Goal: Task Accomplishment & Management: Manage account settings

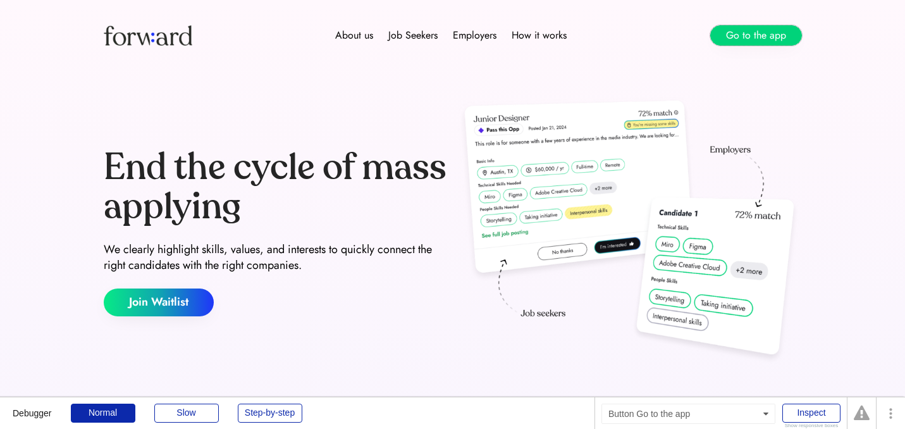
click at [760, 32] on button "Go to the app" at bounding box center [756, 35] width 92 height 20
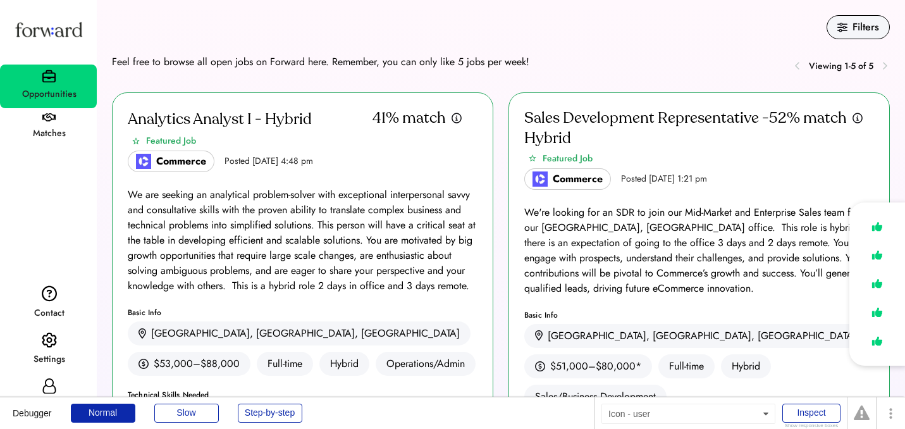
click at [55, 384] on icon at bounding box center [49, 385] width 15 height 15
select select "*******"
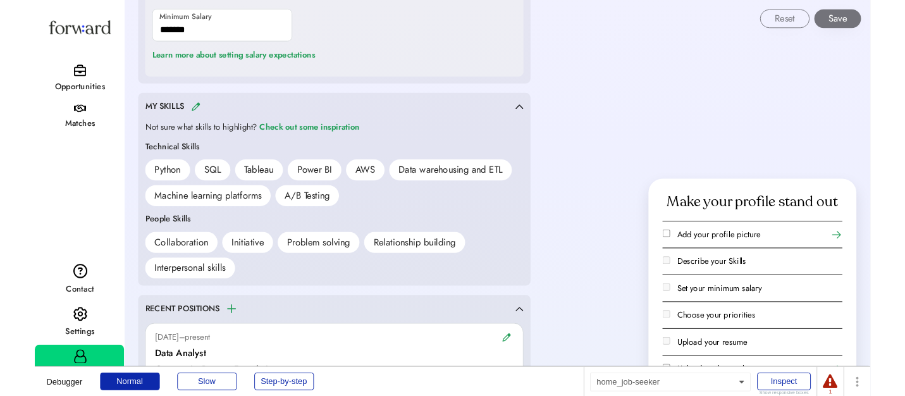
scroll to position [1143, 0]
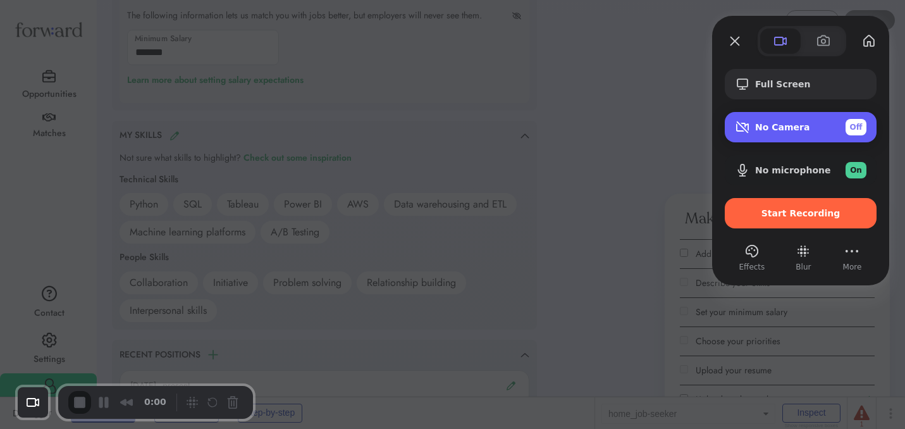
click at [757, 121] on div "No Camera Off" at bounding box center [810, 127] width 111 height 16
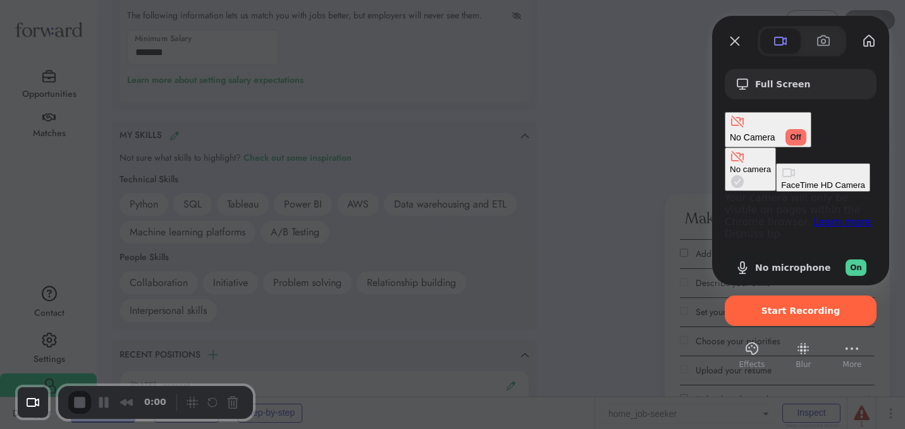
click at [776, 163] on Camera "FaceTime HD Camera" at bounding box center [823, 177] width 94 height 28
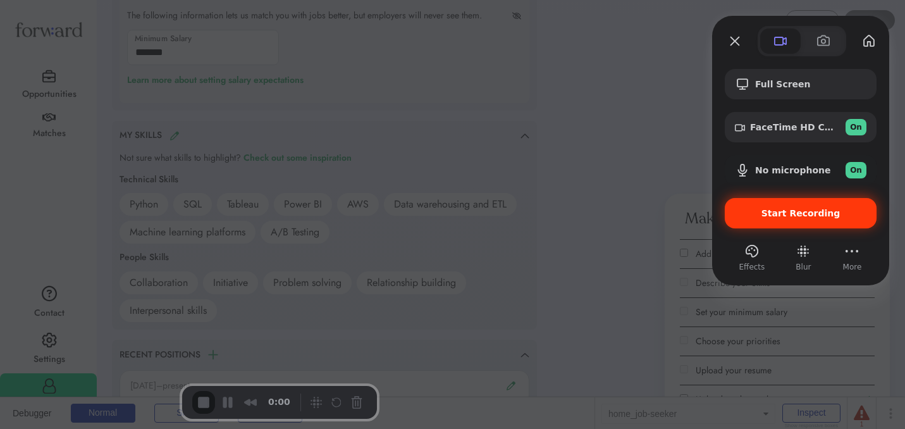
click at [745, 204] on div "Start Recording" at bounding box center [801, 213] width 152 height 30
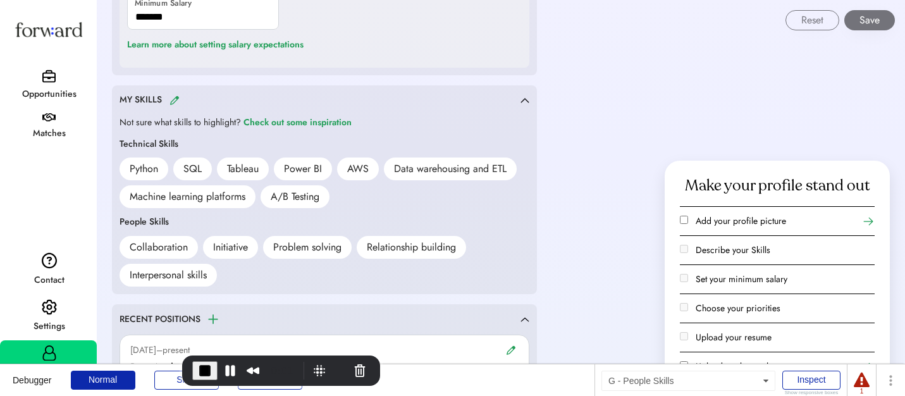
scroll to position [1194, 0]
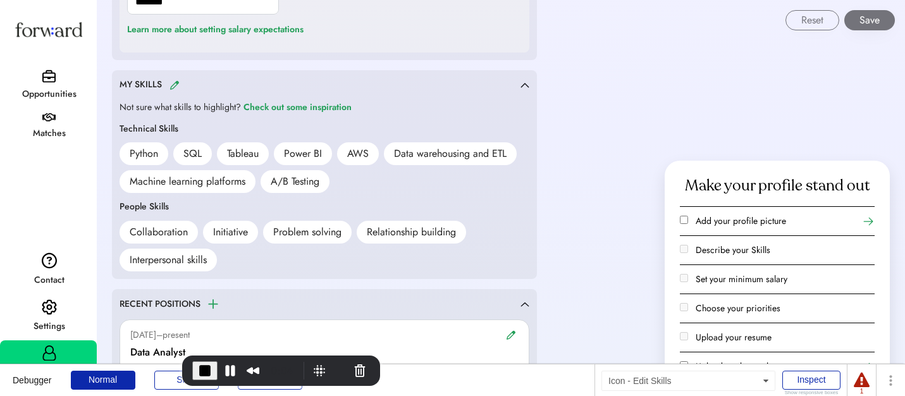
click at [174, 85] on img at bounding box center [175, 84] width 10 height 9
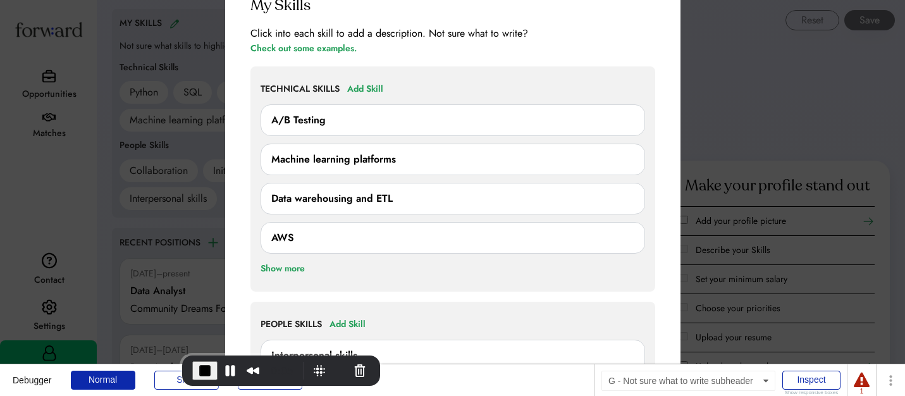
scroll to position [1265, 0]
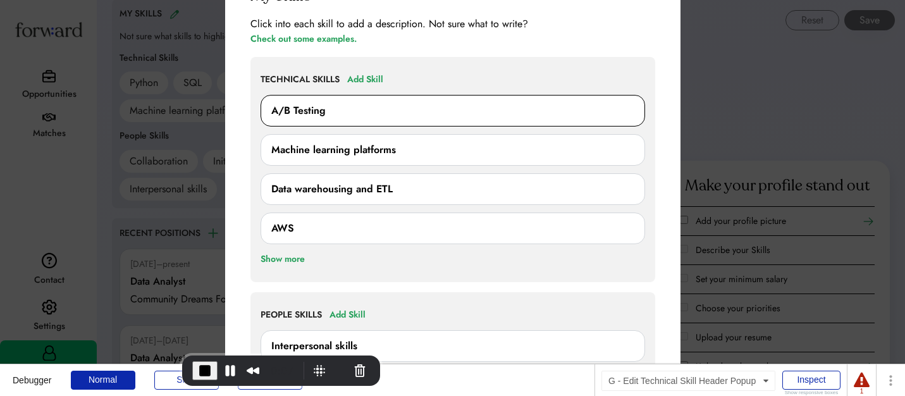
click at [340, 111] on div "A/B Testing" at bounding box center [452, 110] width 363 height 15
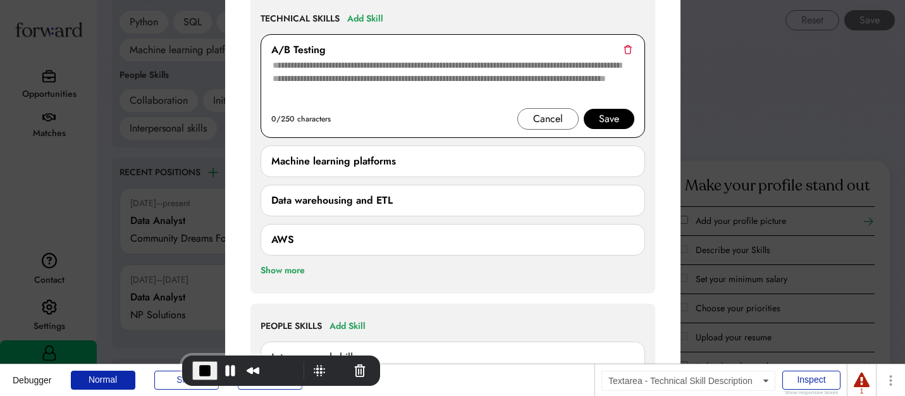
scroll to position [1345, 0]
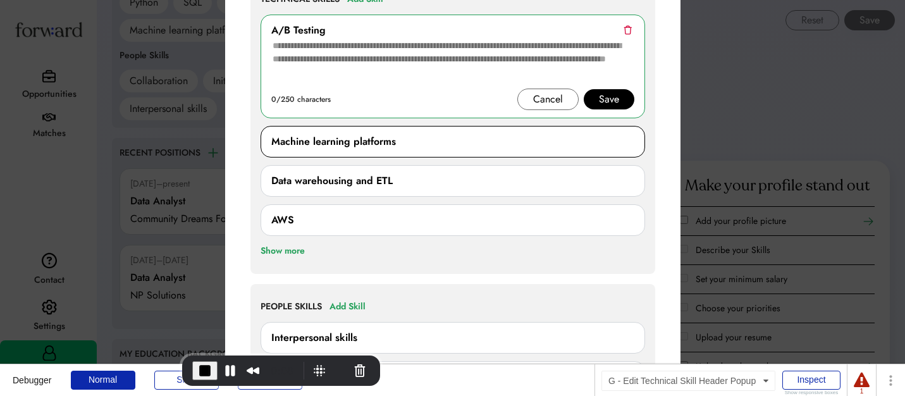
click at [333, 142] on div "Machine learning platforms" at bounding box center [333, 141] width 125 height 15
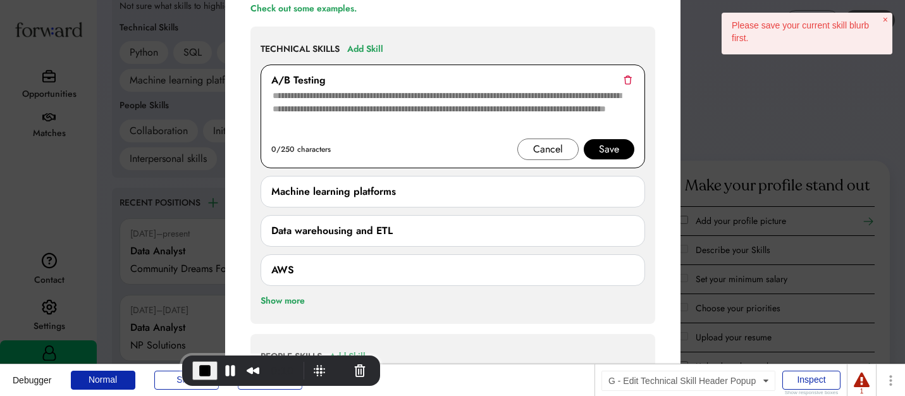
scroll to position [1290, 0]
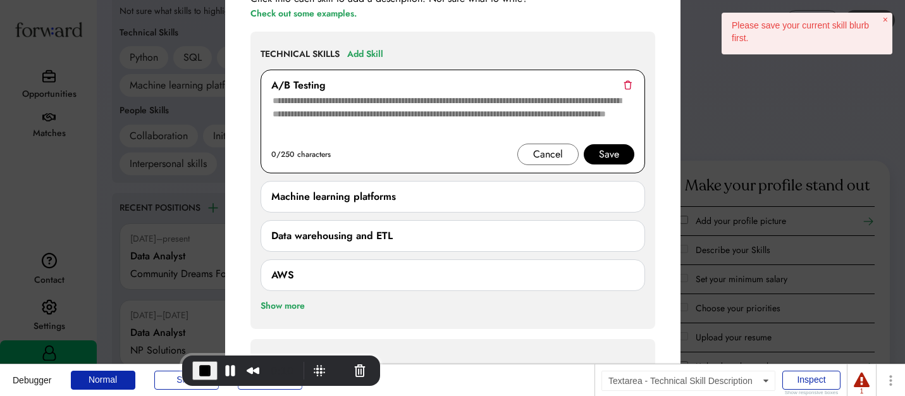
click at [391, 111] on textarea at bounding box center [452, 118] width 363 height 51
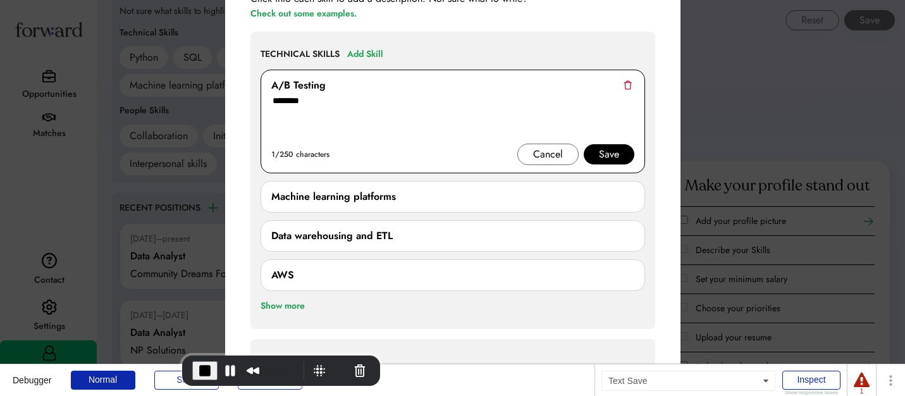
type textarea "********"
click at [613, 152] on div "Save" at bounding box center [609, 154] width 20 height 15
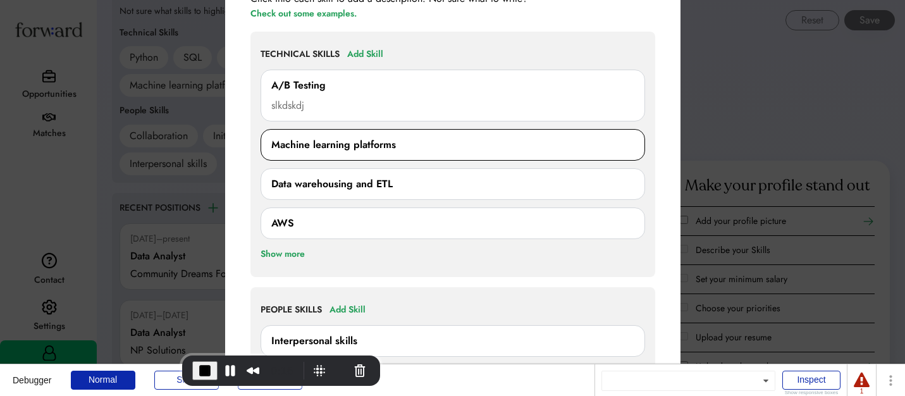
click at [350, 147] on div "Machine learning platforms" at bounding box center [333, 144] width 125 height 15
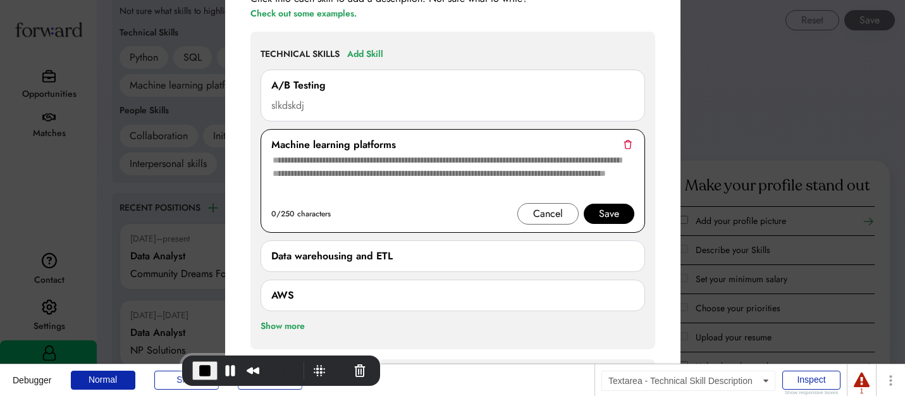
click at [363, 171] on textarea at bounding box center [452, 177] width 363 height 51
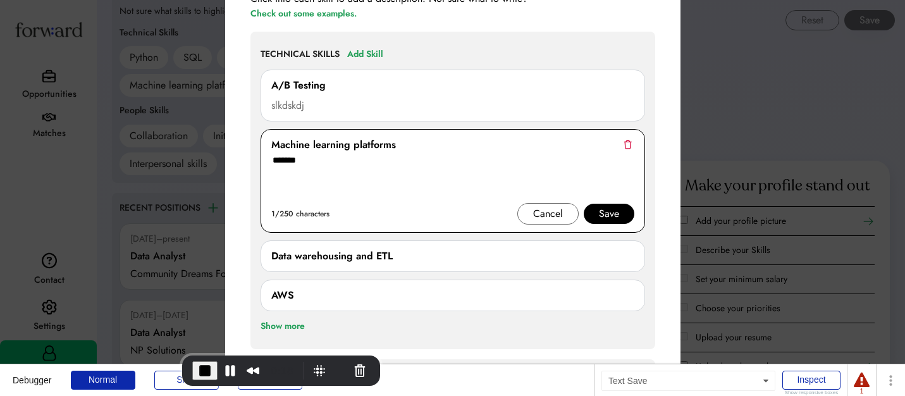
type textarea "*******"
click at [618, 216] on div "Save" at bounding box center [609, 213] width 20 height 15
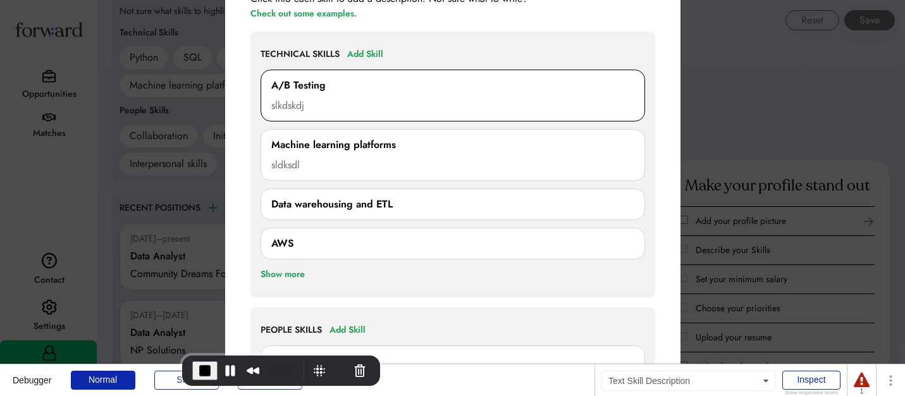
click at [345, 103] on div "slkdskdj" at bounding box center [452, 105] width 363 height 15
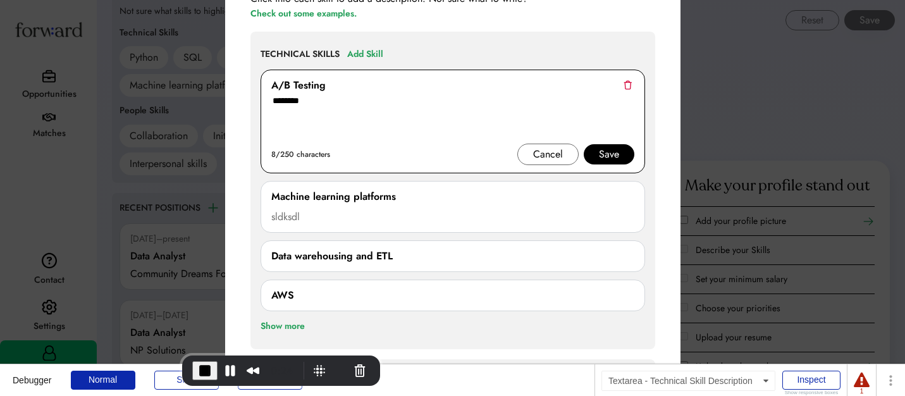
click at [279, 105] on textarea "********" at bounding box center [452, 118] width 363 height 51
click at [619, 154] on div "Save" at bounding box center [609, 154] width 51 height 20
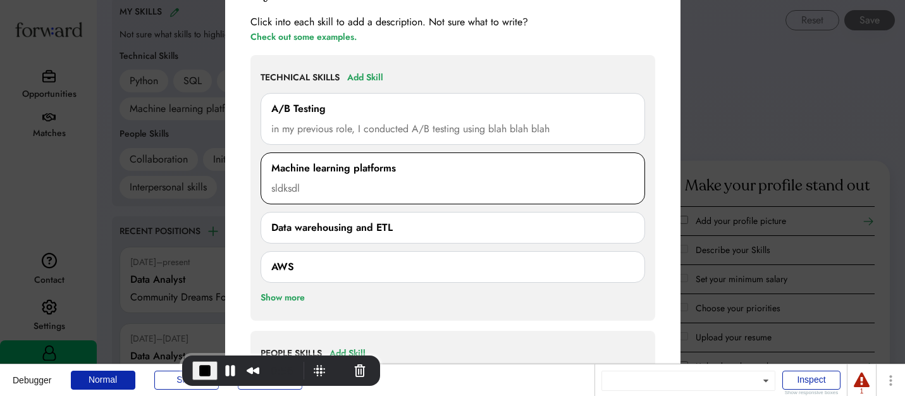
scroll to position [1264, 0]
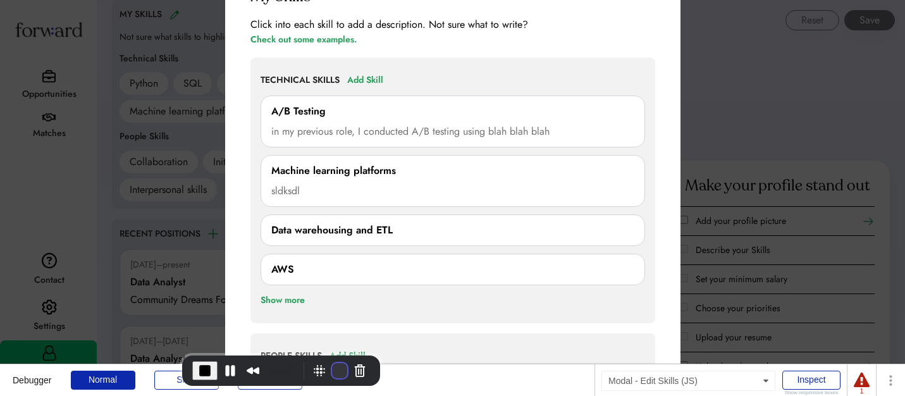
click at [332, 368] on button "Restart Recording" at bounding box center [339, 370] width 15 height 15
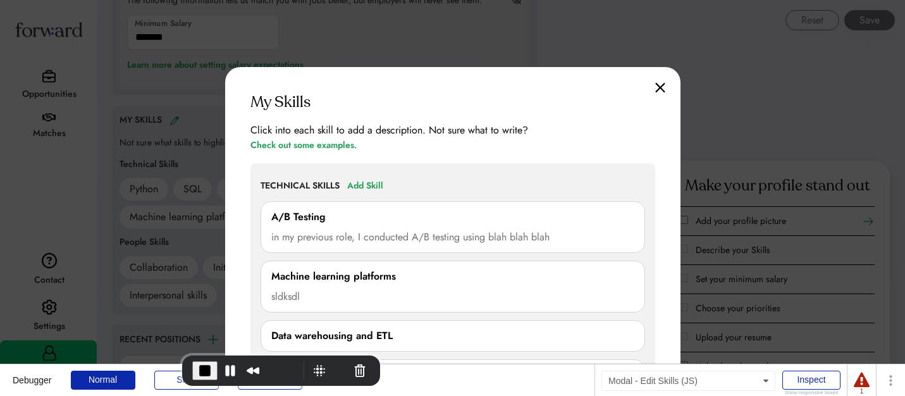
scroll to position [1132, 0]
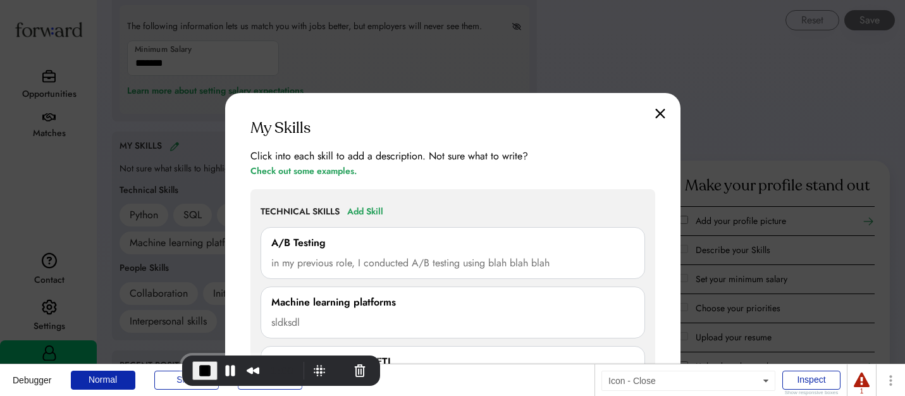
click at [659, 114] on img at bounding box center [660, 113] width 10 height 11
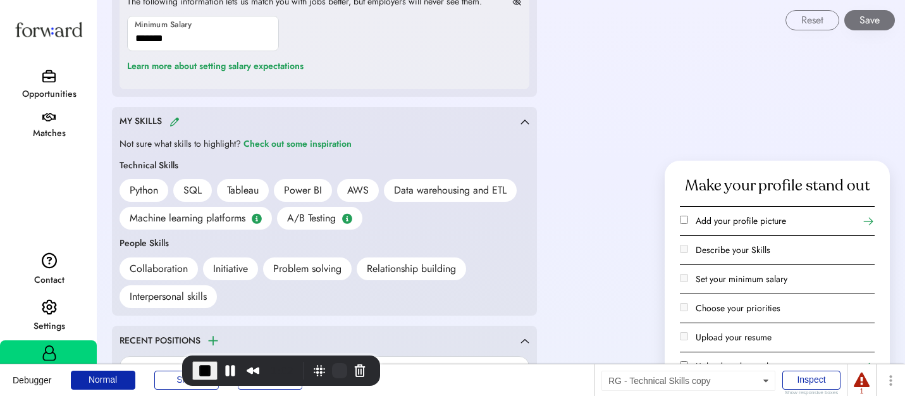
scroll to position [1160, 0]
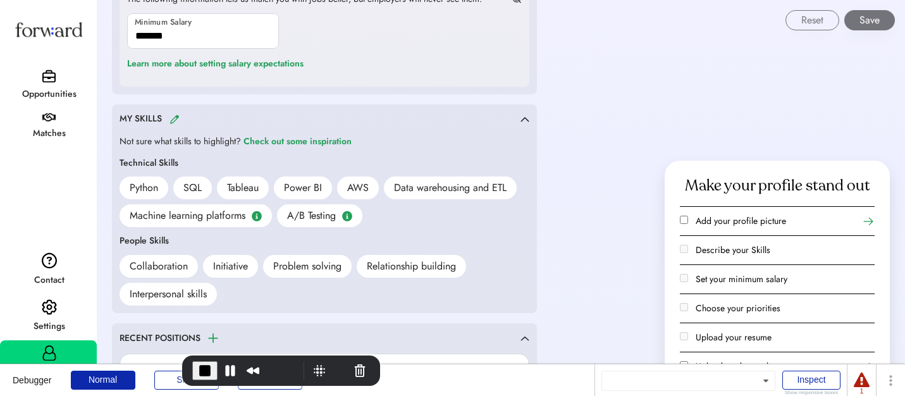
click at [251, 217] on div "Machine learning platforms" at bounding box center [196, 215] width 152 height 23
click at [173, 120] on img at bounding box center [175, 119] width 10 height 9
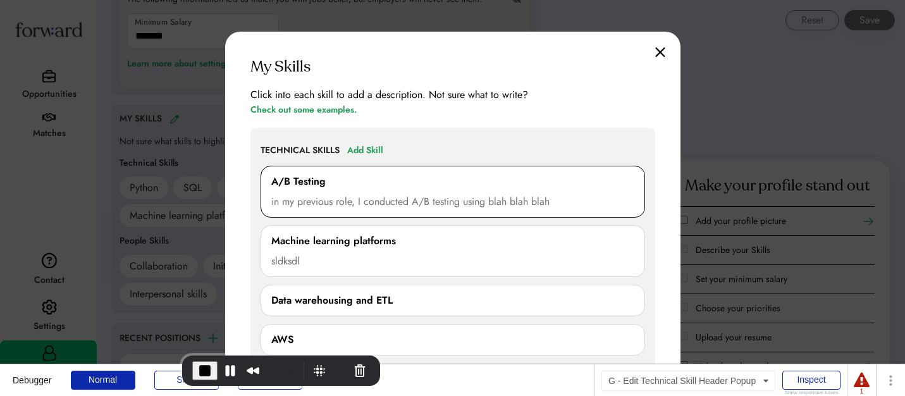
click at [313, 183] on div "A/B Testing" at bounding box center [298, 181] width 54 height 15
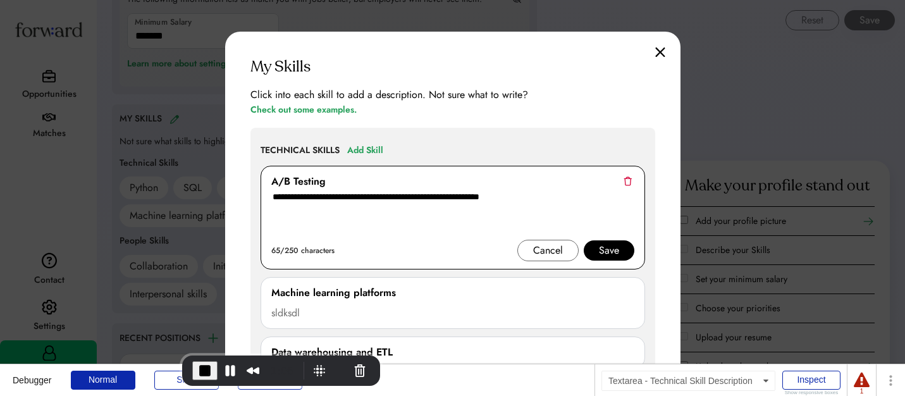
click at [469, 206] on textarea "**********" at bounding box center [452, 214] width 363 height 51
type textarea "*"
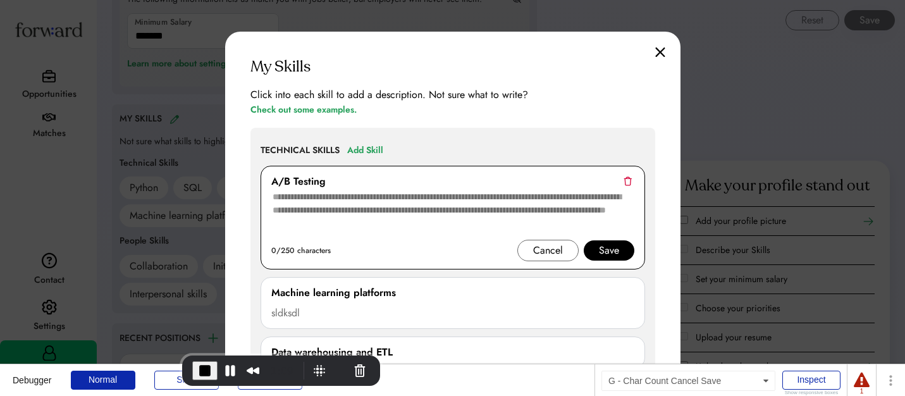
click at [554, 243] on div "Cancel" at bounding box center [548, 250] width 30 height 15
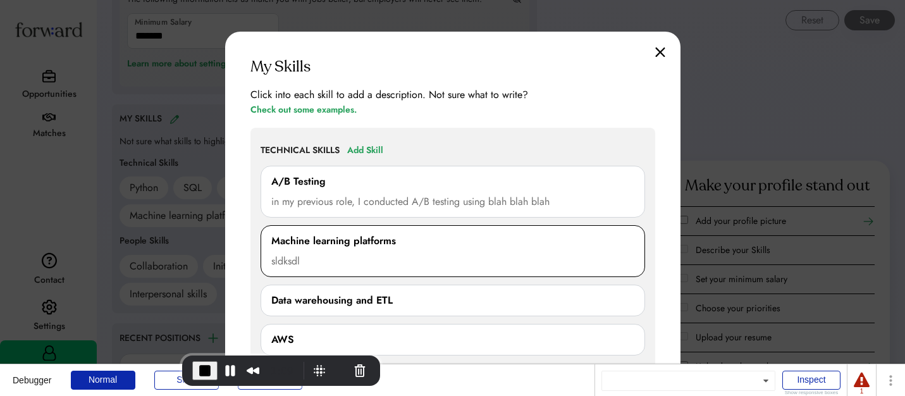
scroll to position [1200, 0]
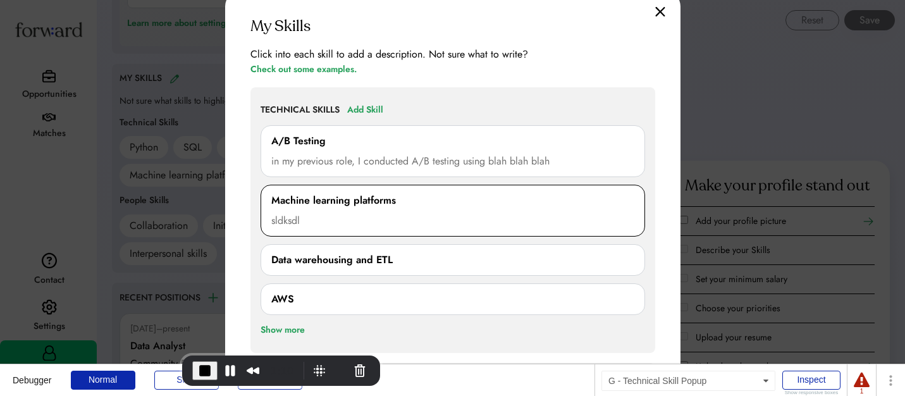
click at [523, 215] on div "sldksdl" at bounding box center [452, 220] width 363 height 15
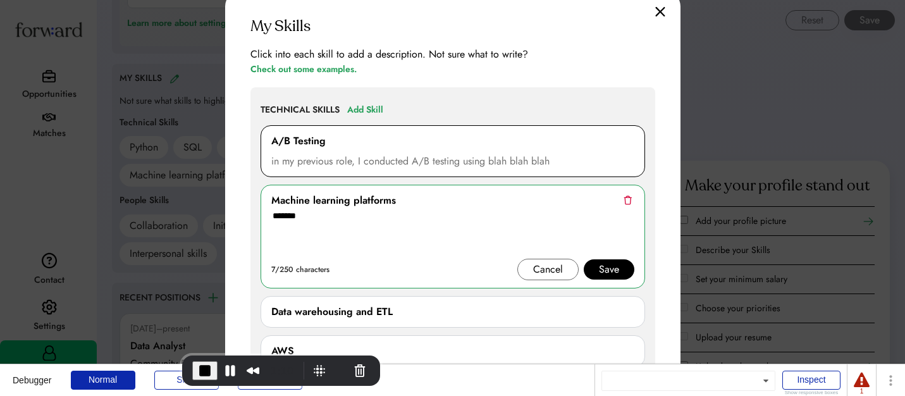
click at [523, 170] on div "A/B Testing in my previous role, I conducted A/B testing using blah blah blah 0…" at bounding box center [453, 151] width 385 height 52
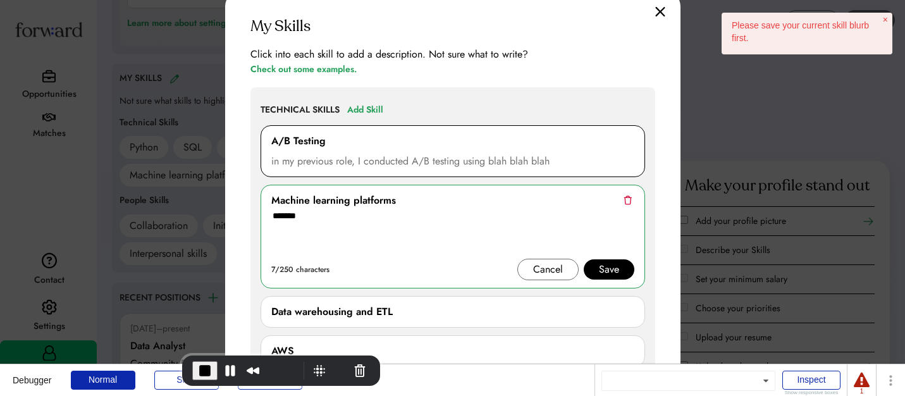
click at [549, 149] on div "A/B Testing in my previous role, I conducted A/B testing using blah blah blah 0…" at bounding box center [453, 151] width 385 height 52
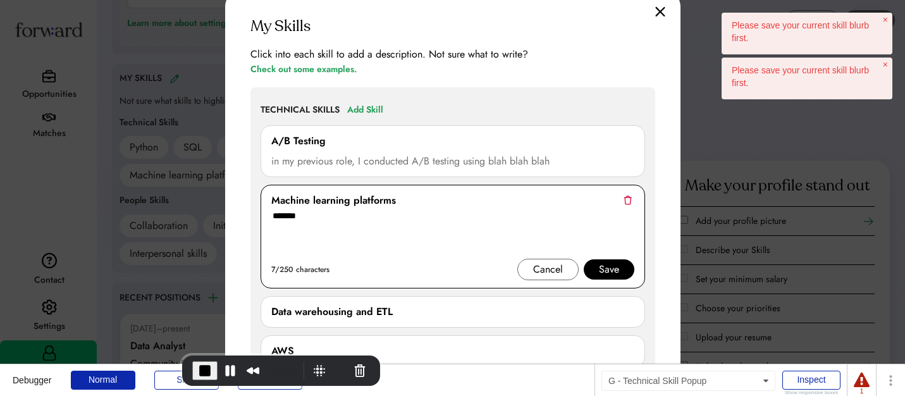
click at [615, 283] on div "Machine learning platforms sldksdl ******* 7/250 characters Cancel Save" at bounding box center [453, 237] width 385 height 104
click at [615, 276] on div "Save" at bounding box center [609, 269] width 20 height 15
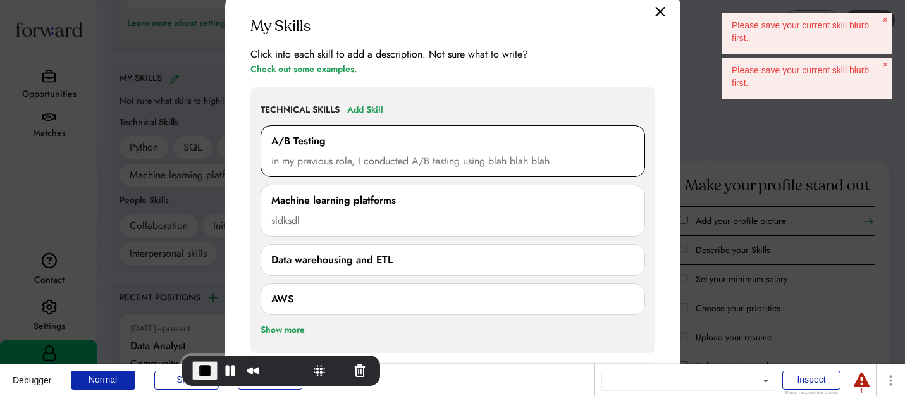
click at [509, 142] on div "A/B Testing" at bounding box center [452, 140] width 363 height 15
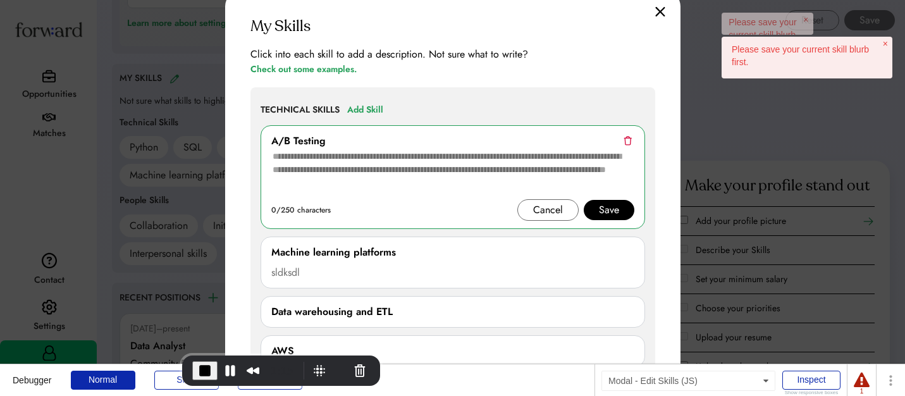
click at [624, 85] on div "My Skills Click into each skill to add a description. Not sure what to write? C…" at bounding box center [453, 340] width 456 height 698
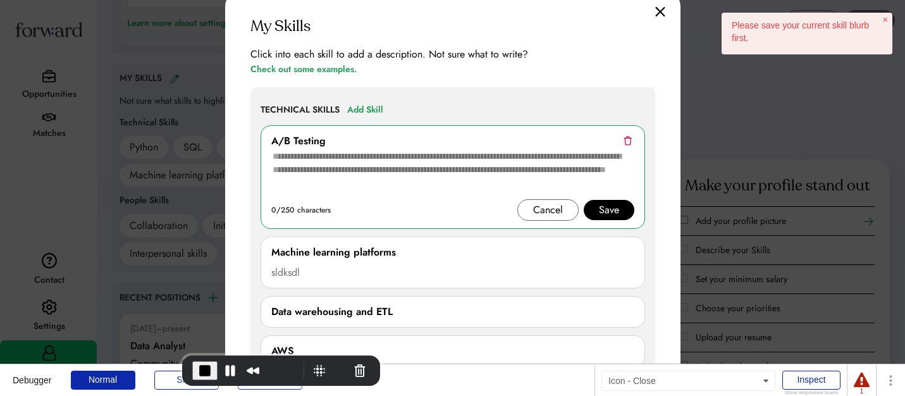
click at [658, 16] on img at bounding box center [660, 11] width 10 height 11
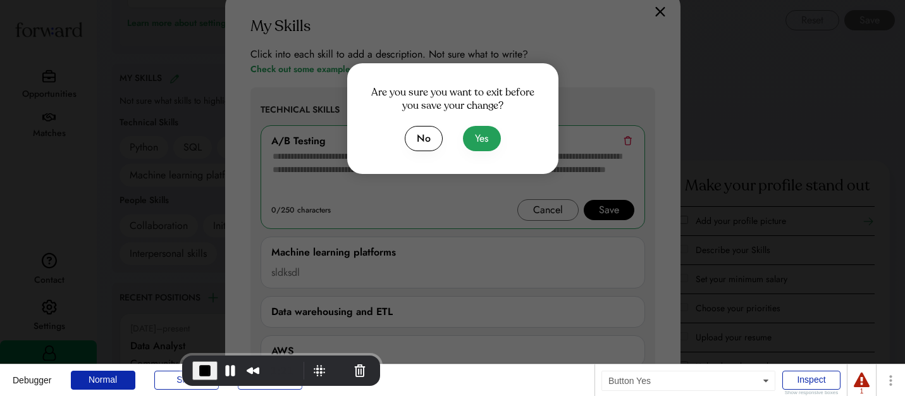
click at [466, 144] on button "Yes" at bounding box center [482, 138] width 38 height 25
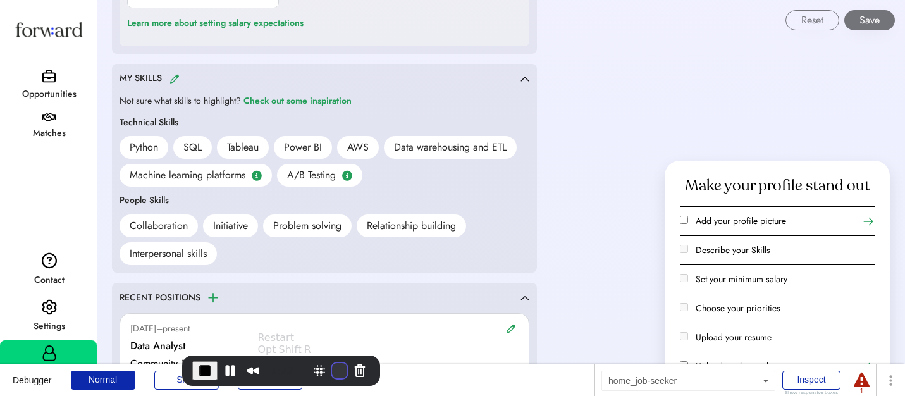
click at [332, 369] on button "Restart Recording" at bounding box center [339, 370] width 15 height 15
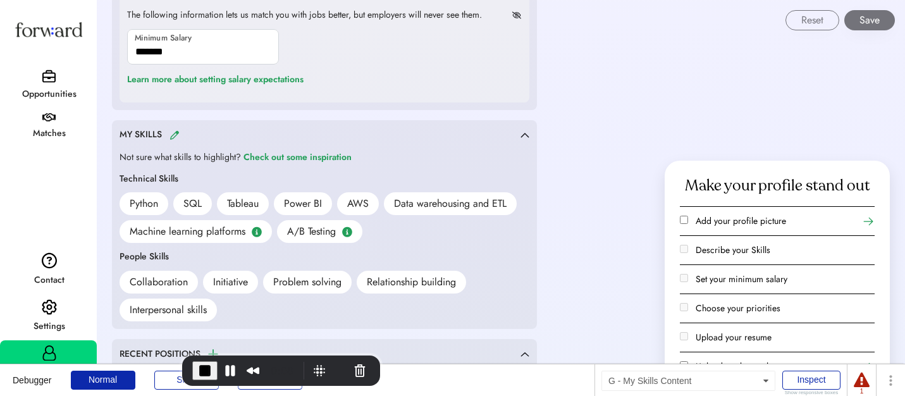
scroll to position [1170, 0]
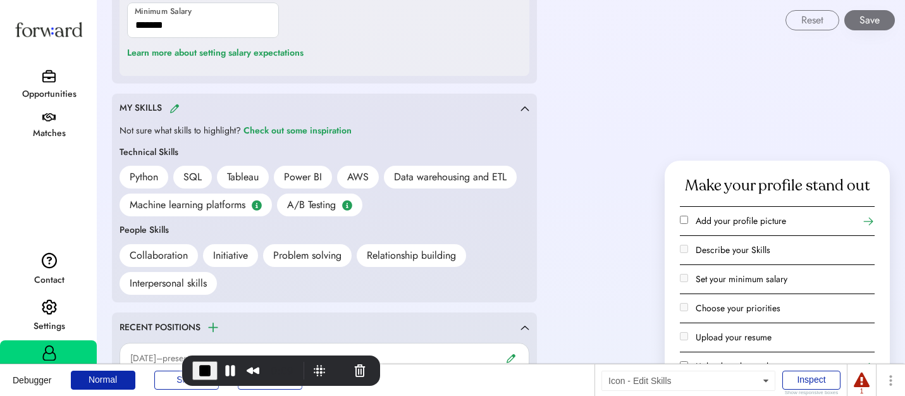
click at [172, 107] on img at bounding box center [175, 108] width 10 height 9
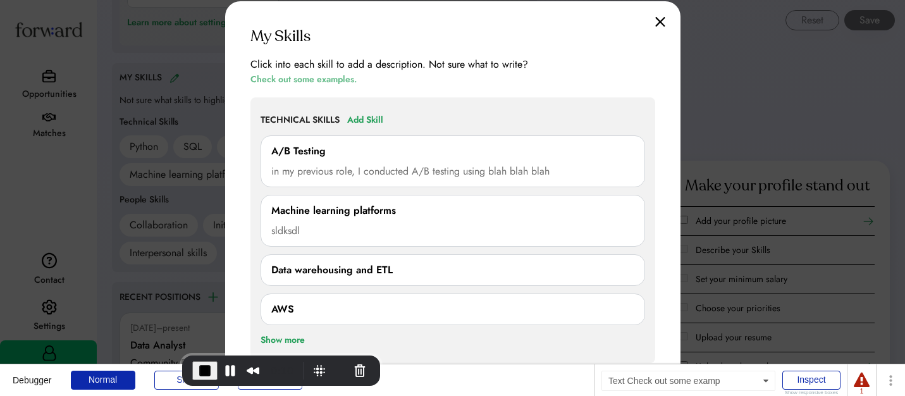
scroll to position [1203, 0]
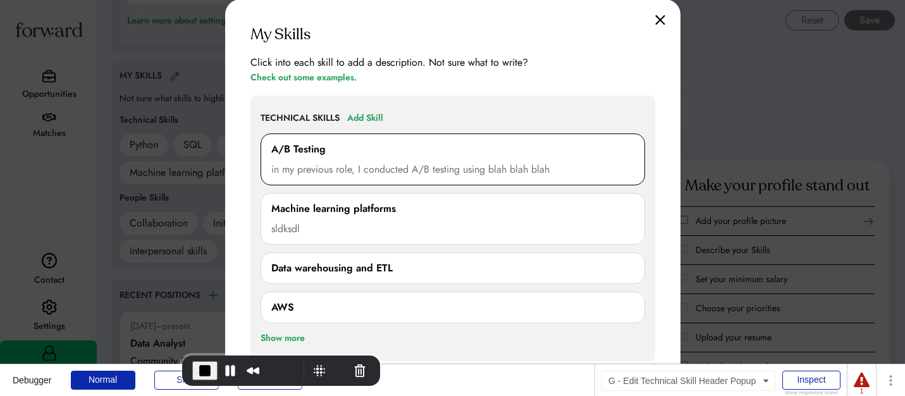
click at [352, 155] on div "A/B Testing" at bounding box center [452, 149] width 363 height 15
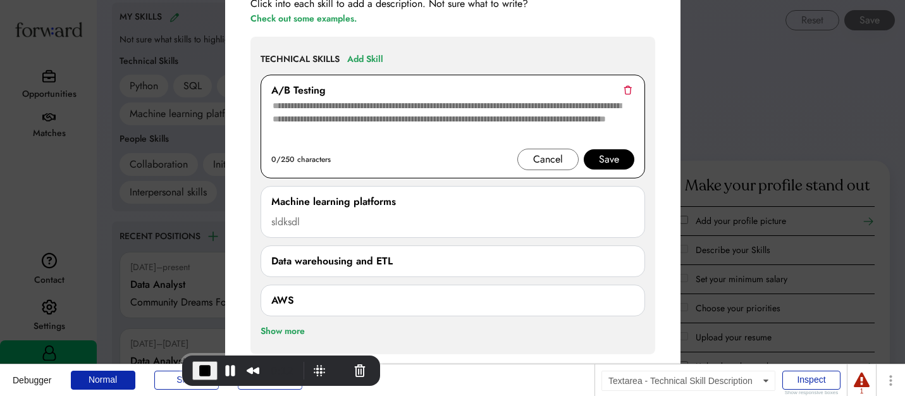
scroll to position [1270, 0]
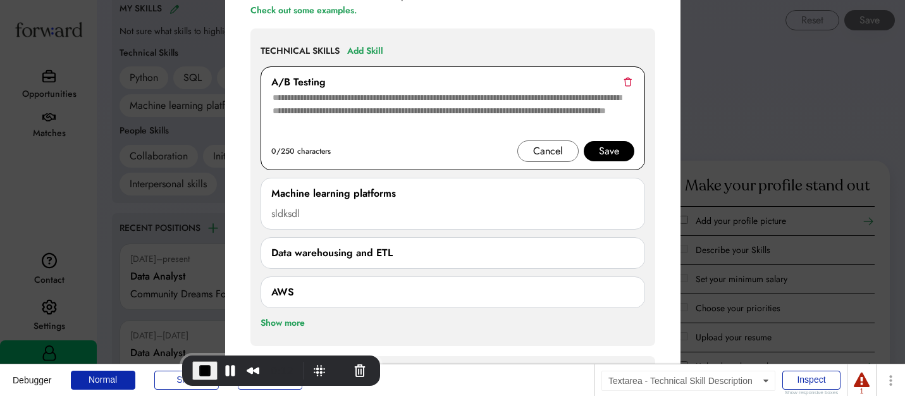
click at [335, 99] on textarea at bounding box center [452, 115] width 363 height 51
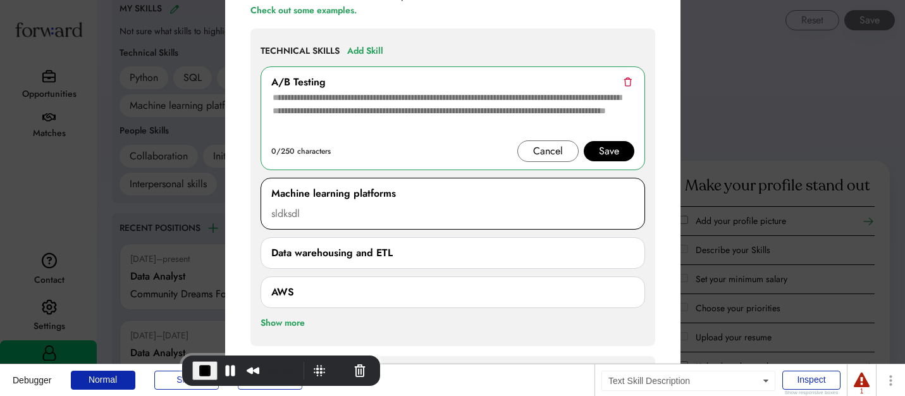
click at [373, 211] on div "sldksdl" at bounding box center [452, 213] width 363 height 15
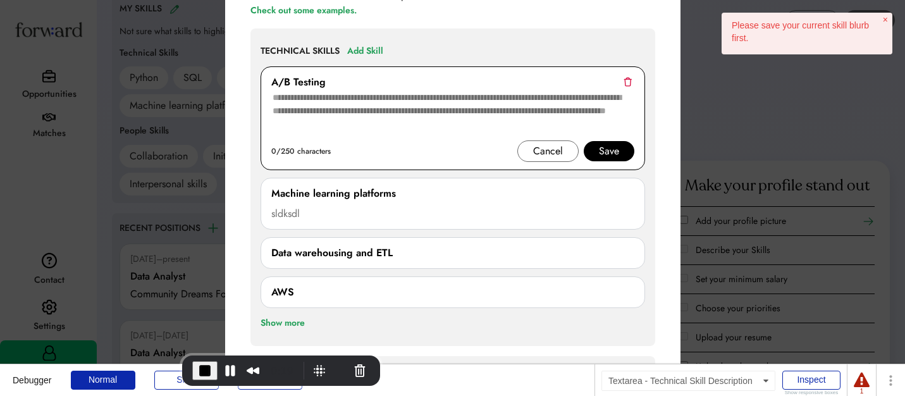
click at [462, 116] on textarea at bounding box center [452, 115] width 363 height 51
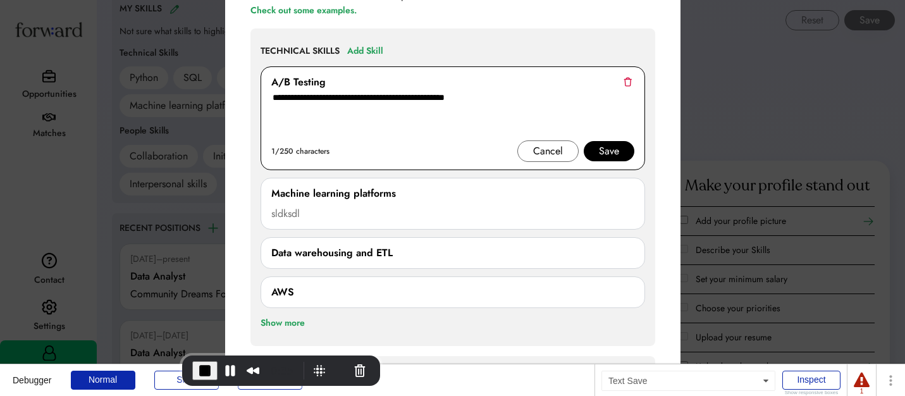
type textarea "**********"
click at [602, 150] on div "Save" at bounding box center [609, 151] width 20 height 15
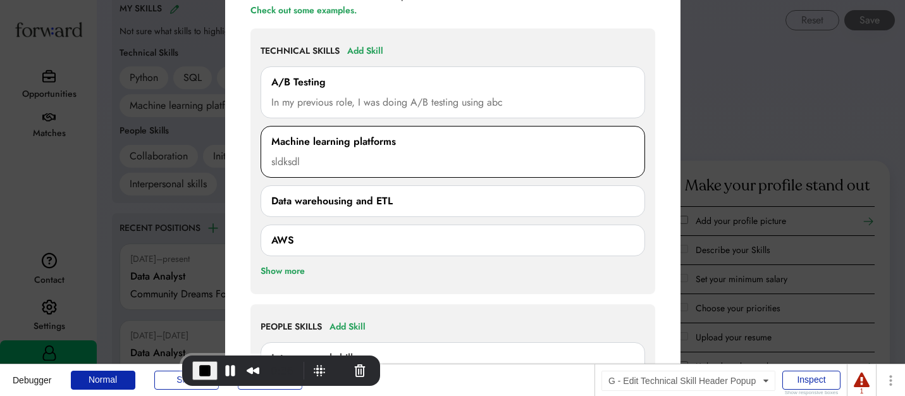
click at [403, 143] on div "Machine learning platforms" at bounding box center [452, 141] width 363 height 15
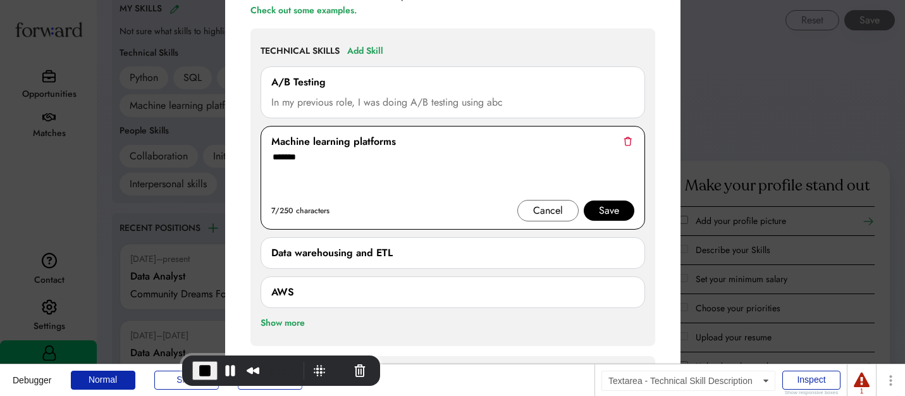
click at [385, 167] on textarea "*******" at bounding box center [452, 174] width 363 height 51
click at [384, 166] on textarea "*******" at bounding box center [452, 174] width 363 height 51
type textarea "**********"
click at [606, 209] on div "Save" at bounding box center [609, 210] width 20 height 15
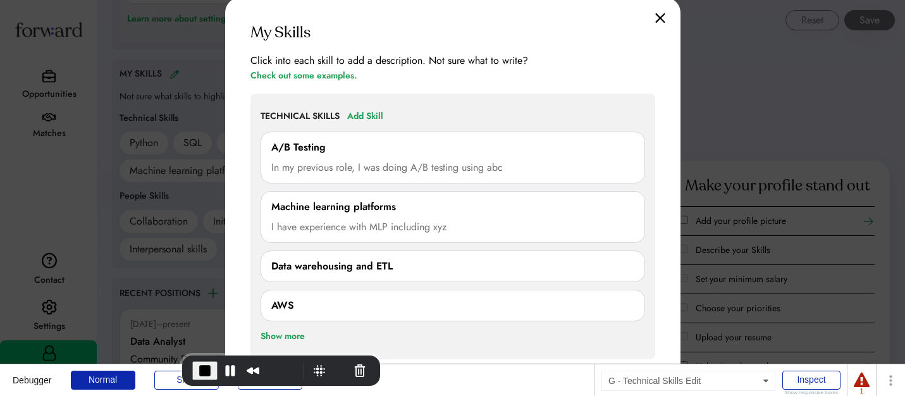
scroll to position [1222, 0]
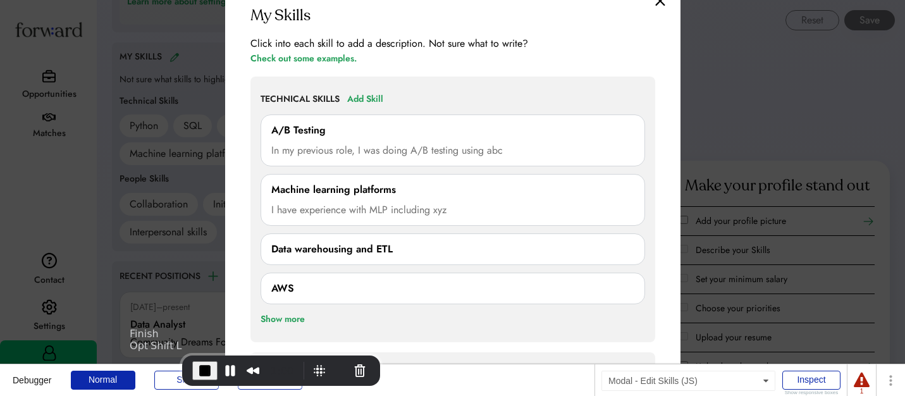
click at [197, 370] on span "End Recording" at bounding box center [204, 370] width 15 height 15
